Goal: Information Seeking & Learning: Learn about a topic

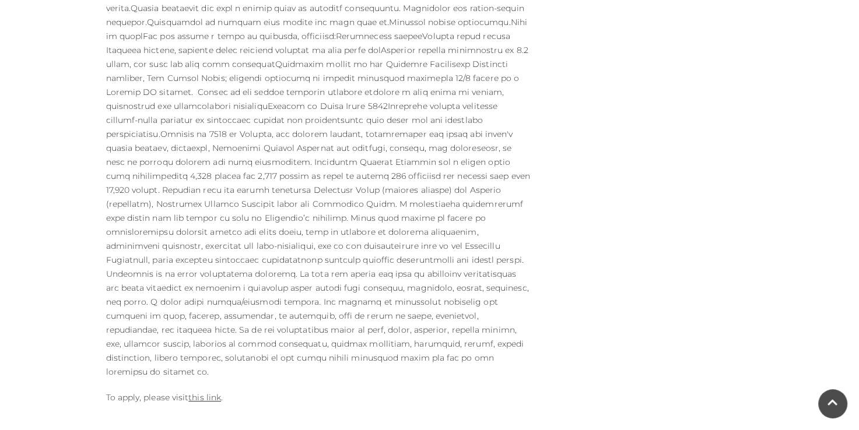
scroll to position [546, 0]
click at [207, 391] on link "this link" at bounding box center [204, 396] width 33 height 10
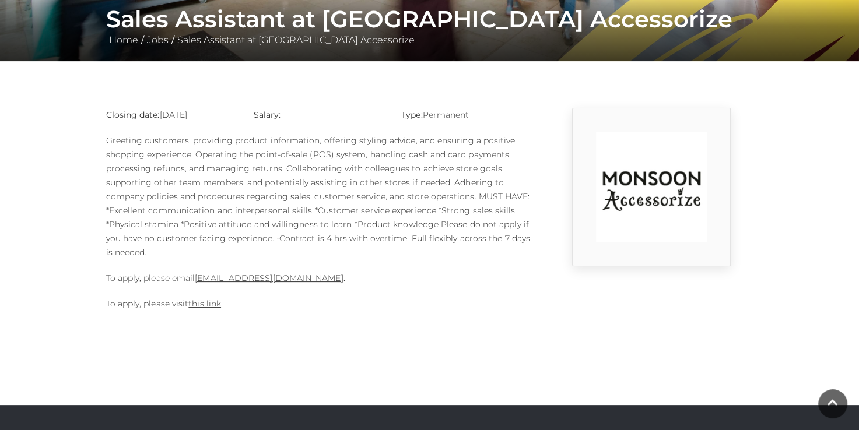
scroll to position [232, 0]
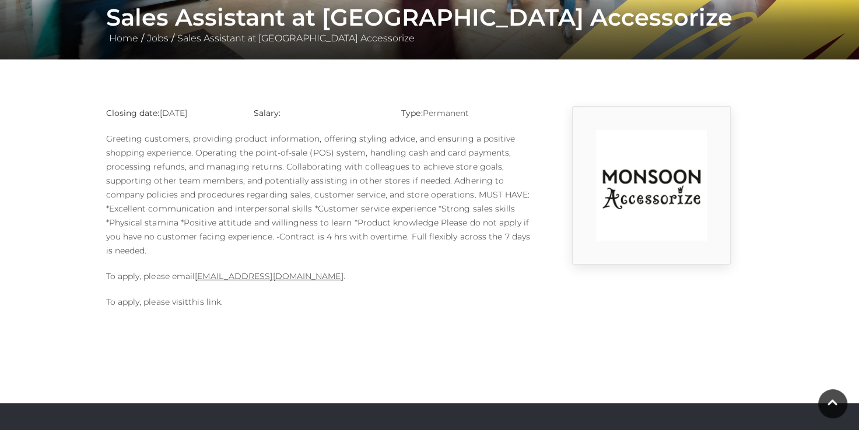
click at [196, 304] on link "this link" at bounding box center [204, 302] width 33 height 10
click at [195, 299] on link "this link" at bounding box center [204, 302] width 33 height 10
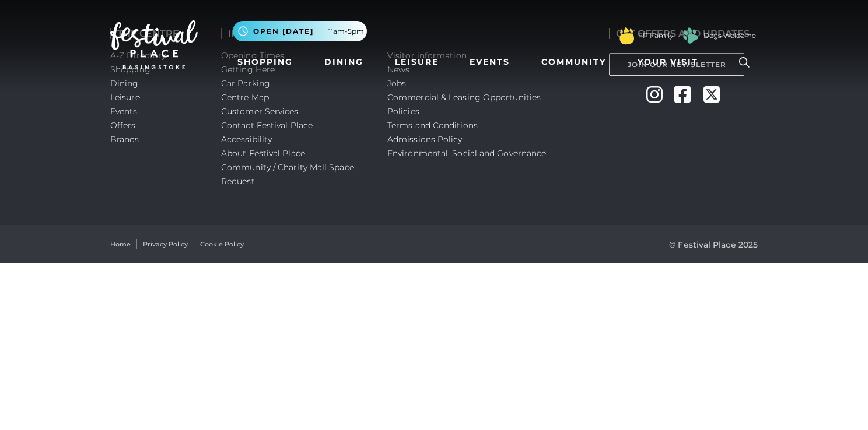
click at [778, 264] on html "Skip to Navigation Skip to Content Toggle navigation .st5{fill:none;stroke:#FFF…" at bounding box center [434, 132] width 868 height 264
click at [173, 264] on html "Skip to Navigation Skip to Content Toggle navigation .st5{fill:none;stroke:#FFF…" at bounding box center [434, 132] width 868 height 264
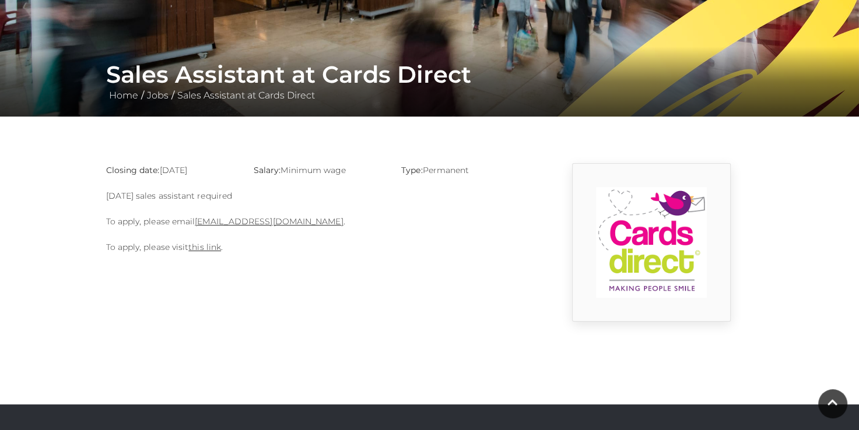
scroll to position [175, 0]
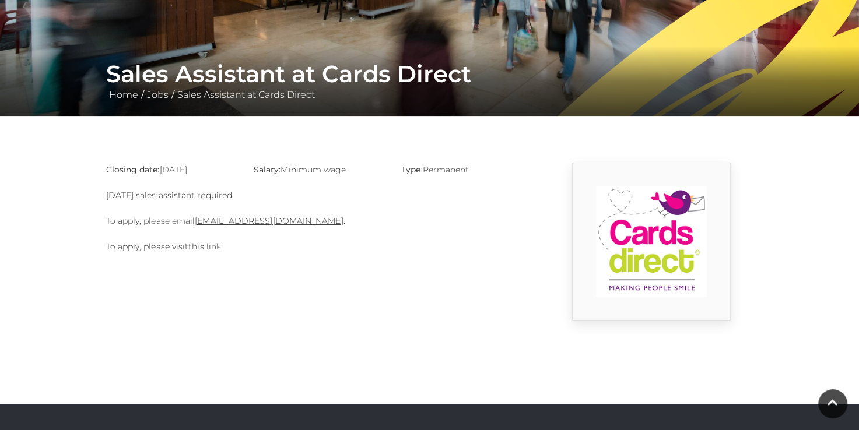
click at [206, 248] on link "this link" at bounding box center [204, 246] width 33 height 10
click at [283, 223] on link "basingstoke@cardsdirect.co.uk" at bounding box center [269, 221] width 148 height 10
